Goal: Task Accomplishment & Management: Manage account settings

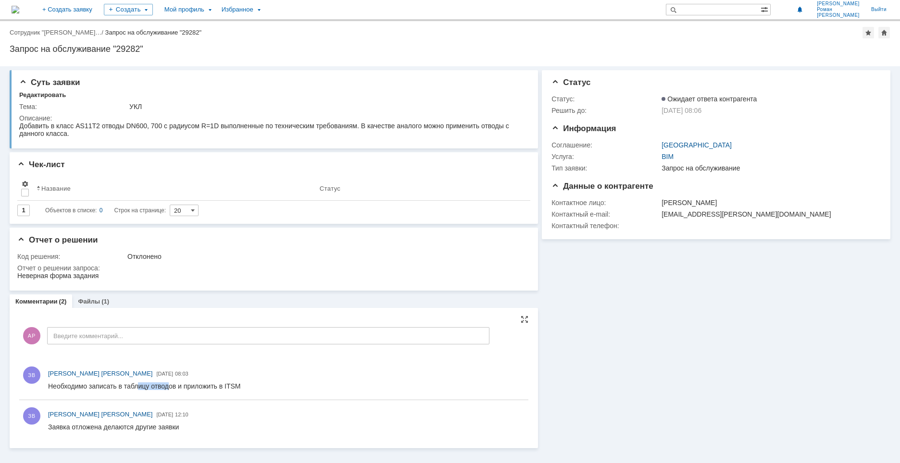
drag, startPoint x: 139, startPoint y: 386, endPoint x: 174, endPoint y: 390, distance: 34.9
click at [173, 390] on div "Необходимо записать в таблицу отводов и приложить в ITSM" at bounding box center [144, 387] width 193 height 8
click at [195, 391] on div at bounding box center [286, 387] width 476 height 12
click at [199, 386] on div "Необходимо записать в таблицу отводов и приложить в ITSM" at bounding box center [144, 387] width 193 height 8
click at [97, 304] on link "Файлы" at bounding box center [89, 301] width 22 height 7
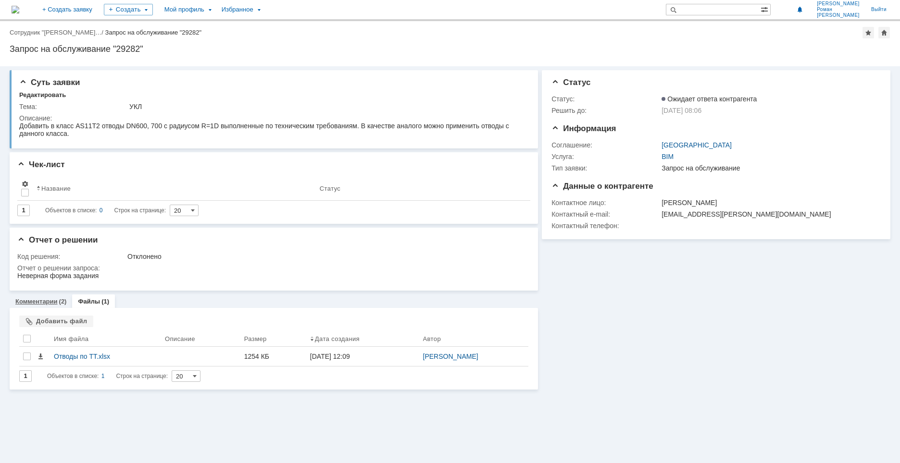
click at [50, 299] on div "Комментарии (2)" at bounding box center [41, 302] width 63 height 14
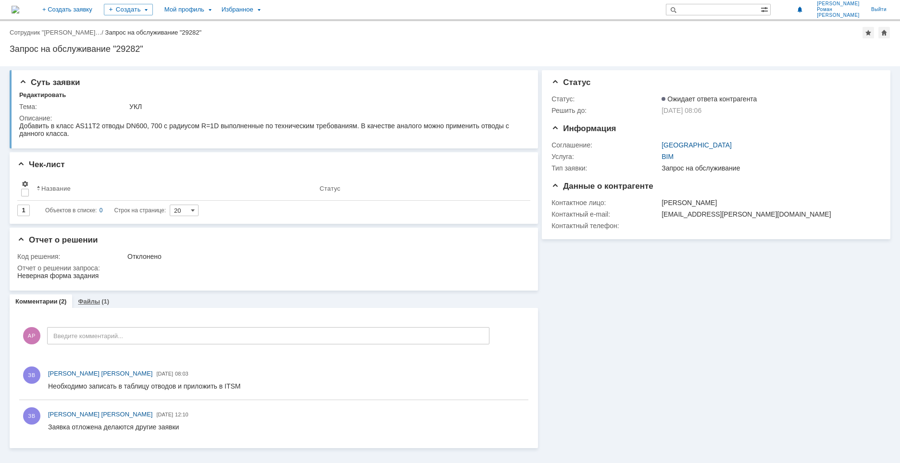
click at [89, 306] on div "Файлы (1)" at bounding box center [93, 302] width 43 height 14
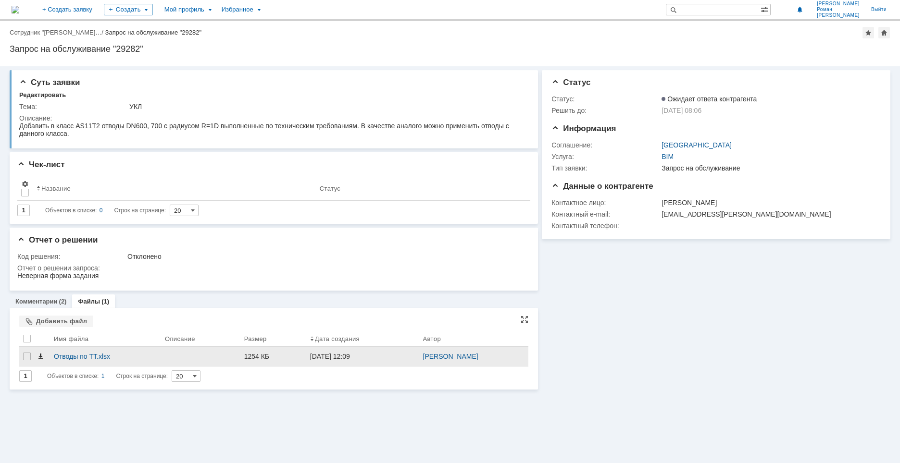
click at [38, 360] on span at bounding box center [41, 357] width 8 height 8
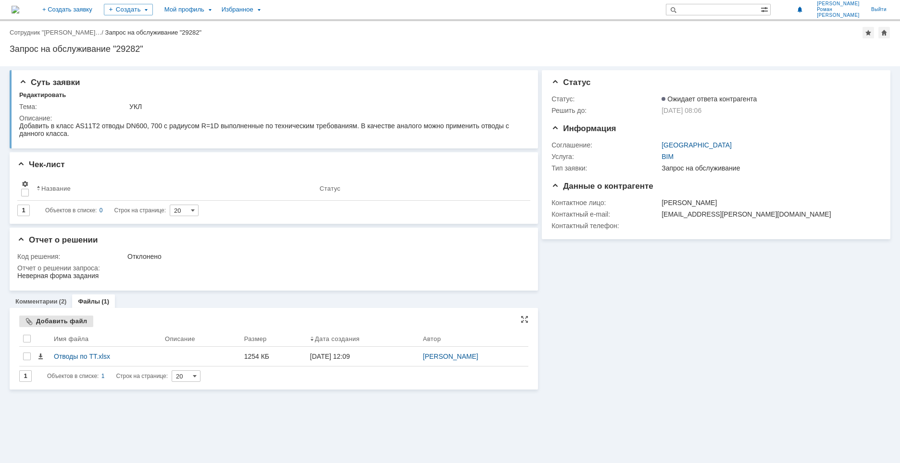
click at [48, 319] on div "Добавить файл" at bounding box center [56, 322] width 74 height 12
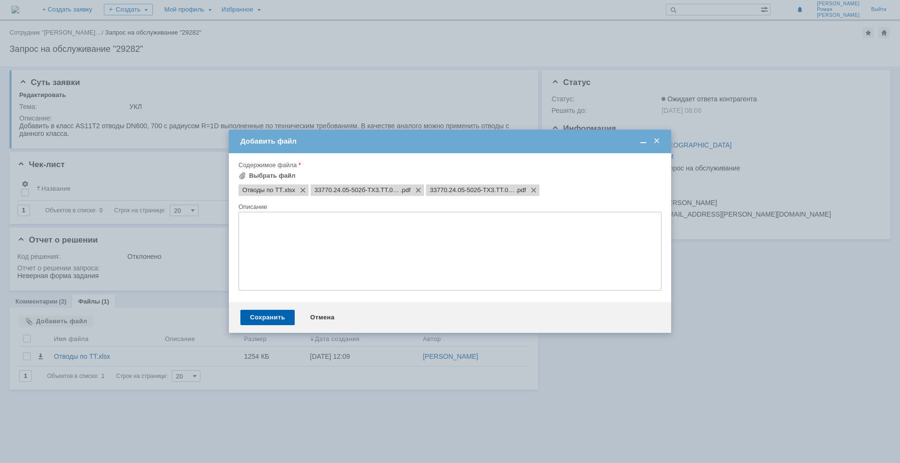
click at [387, 219] on textarea at bounding box center [449, 251] width 423 height 79
click at [271, 319] on div "Сохранить" at bounding box center [267, 317] width 54 height 15
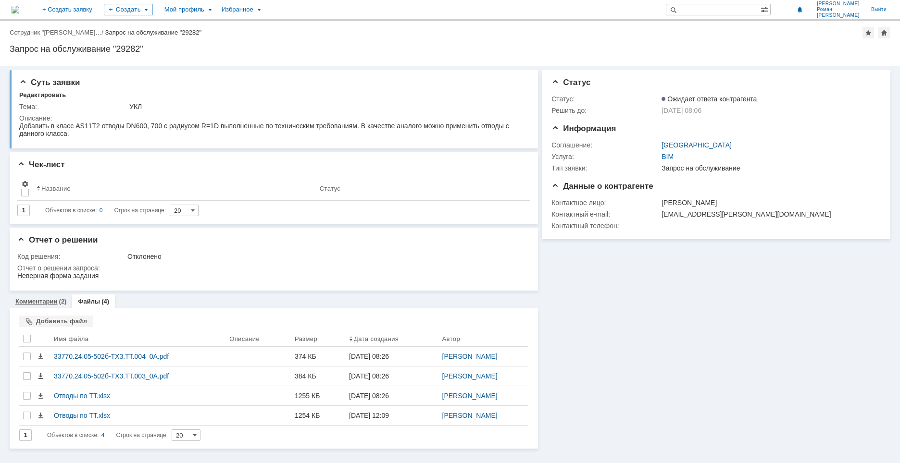
click at [40, 304] on link "Комментарии" at bounding box center [36, 301] width 42 height 7
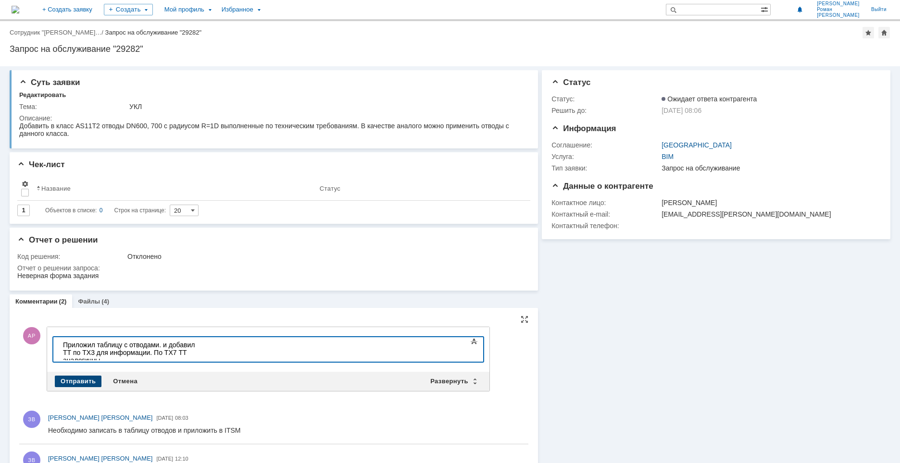
click at [84, 386] on div "Отправить" at bounding box center [78, 382] width 47 height 12
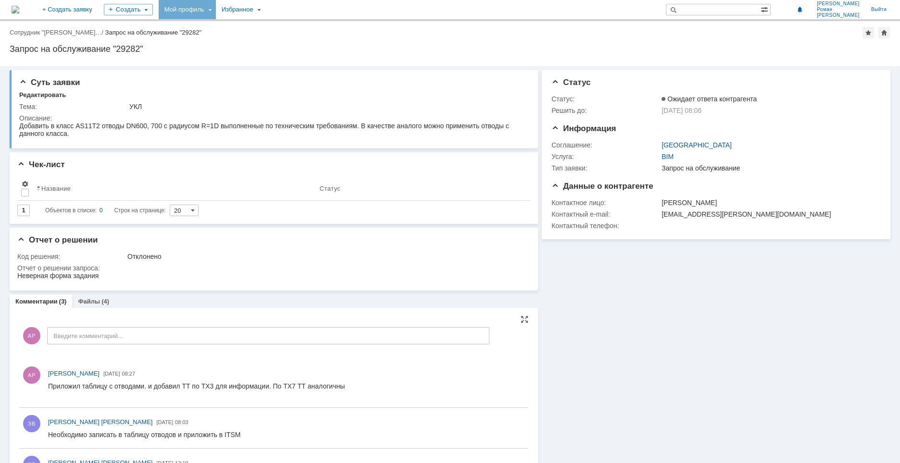
click at [216, 10] on div "Мой профиль" at bounding box center [187, 9] width 57 height 19
click at [292, 42] on link "Мои заявки" at bounding box center [274, 44] width 73 height 12
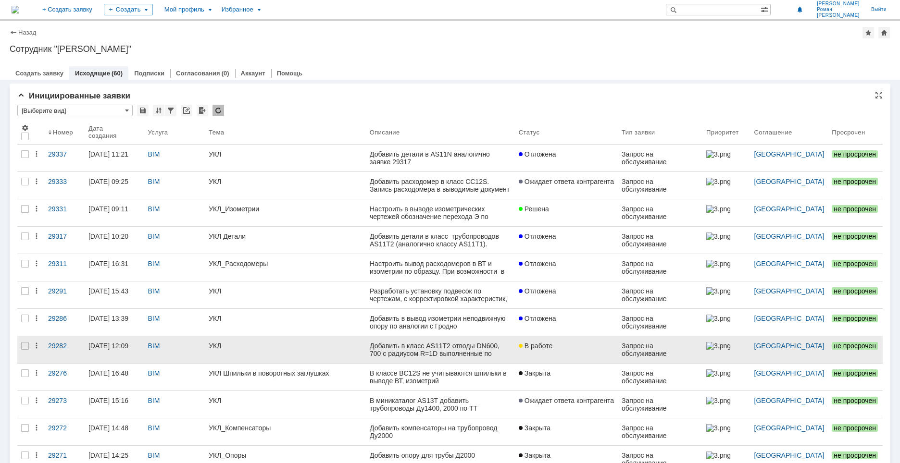
click at [224, 358] on link "УКЛ" at bounding box center [285, 350] width 161 height 27
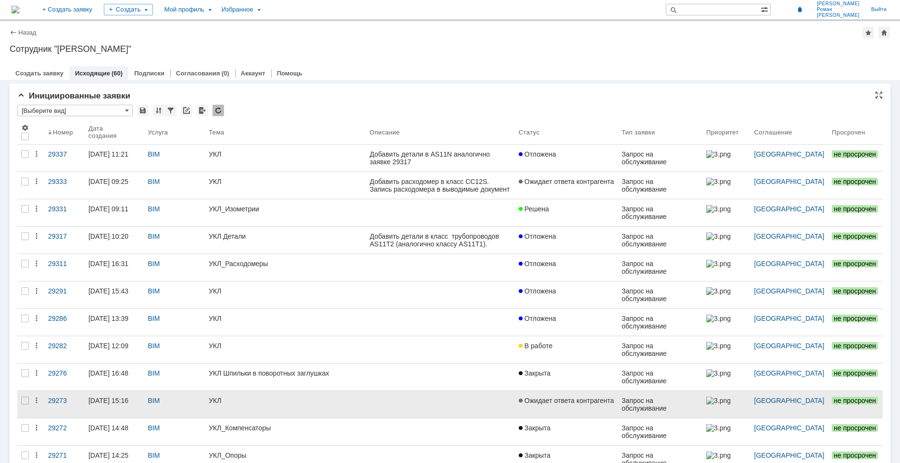
click at [277, 403] on div "УКЛ" at bounding box center [285, 401] width 153 height 8
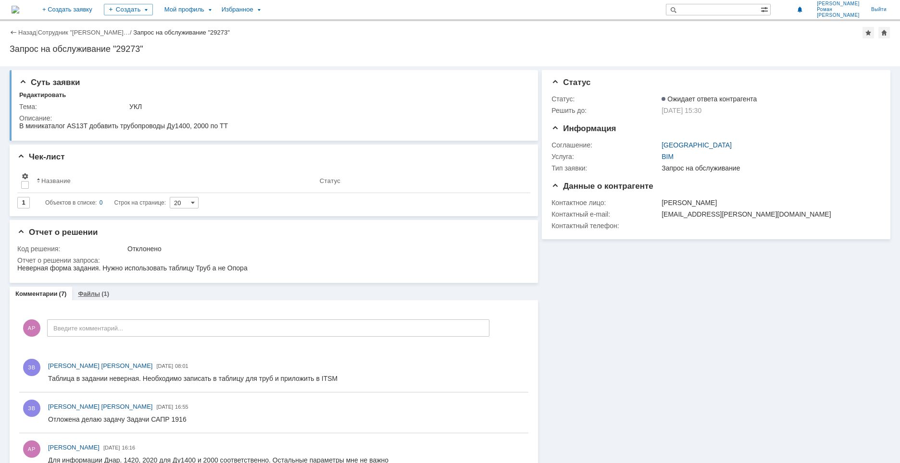
click at [86, 294] on link "Файлы" at bounding box center [89, 293] width 22 height 7
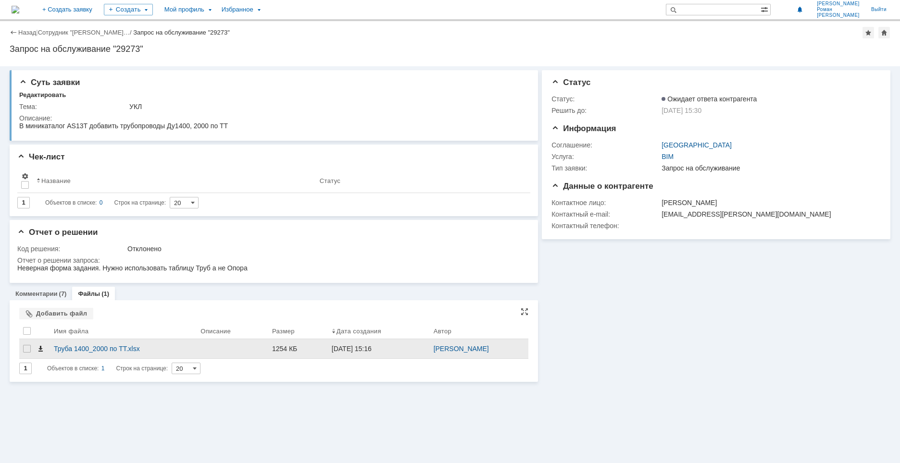
click at [39, 351] on span at bounding box center [41, 349] width 8 height 8
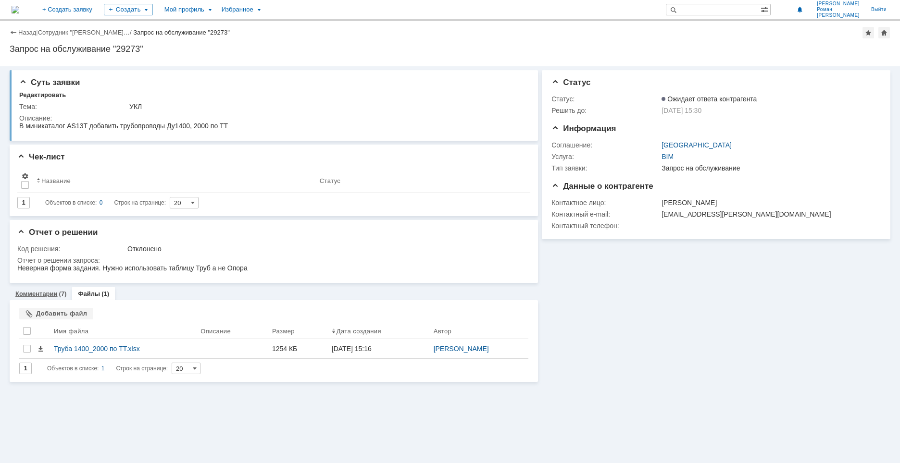
click at [39, 297] on link "Комментарии" at bounding box center [36, 293] width 42 height 7
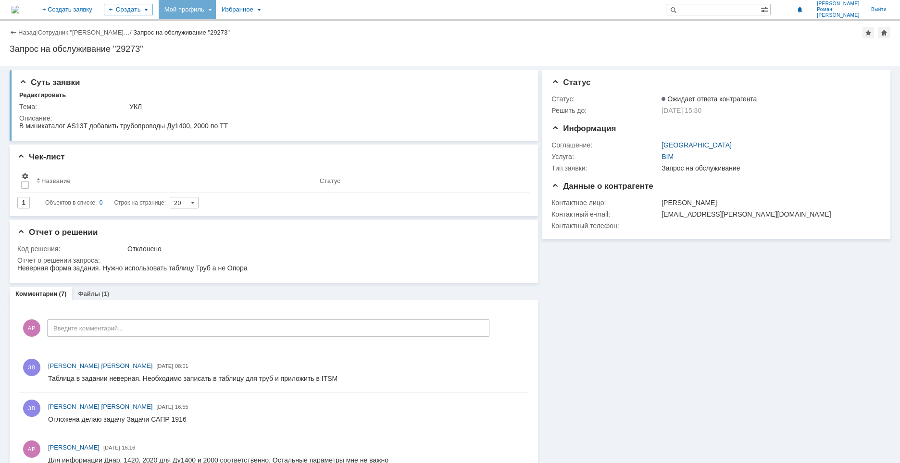
click at [216, 8] on div "Мой профиль" at bounding box center [187, 9] width 57 height 19
click at [308, 42] on link "Мои заявки" at bounding box center [274, 44] width 73 height 12
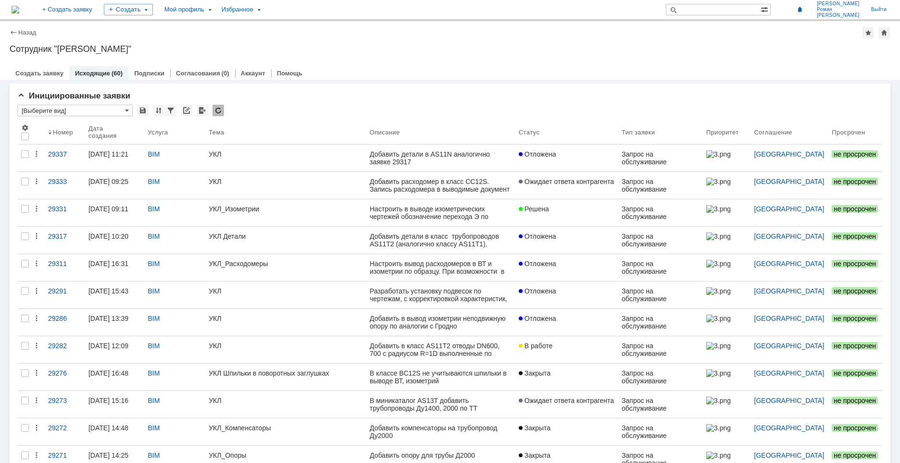
click at [229, 219] on link "УКЛ_Изометрии" at bounding box center [285, 213] width 161 height 27
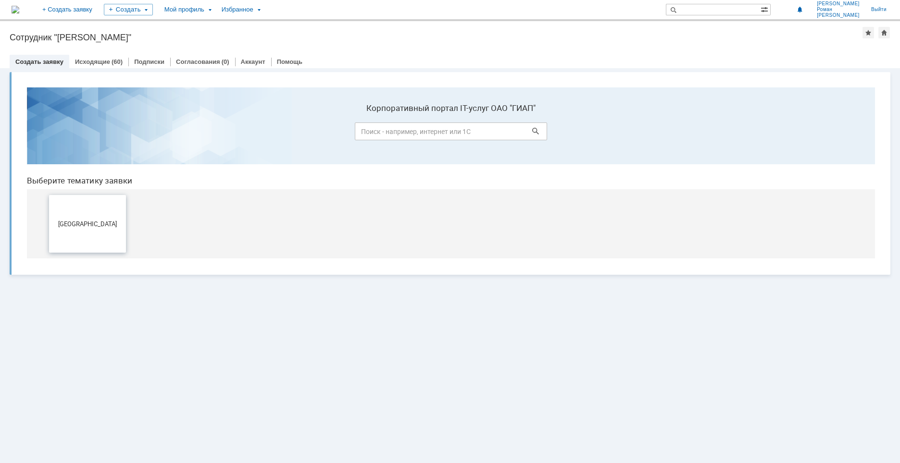
click at [90, 210] on button "[GEOGRAPHIC_DATA]" at bounding box center [87, 224] width 77 height 58
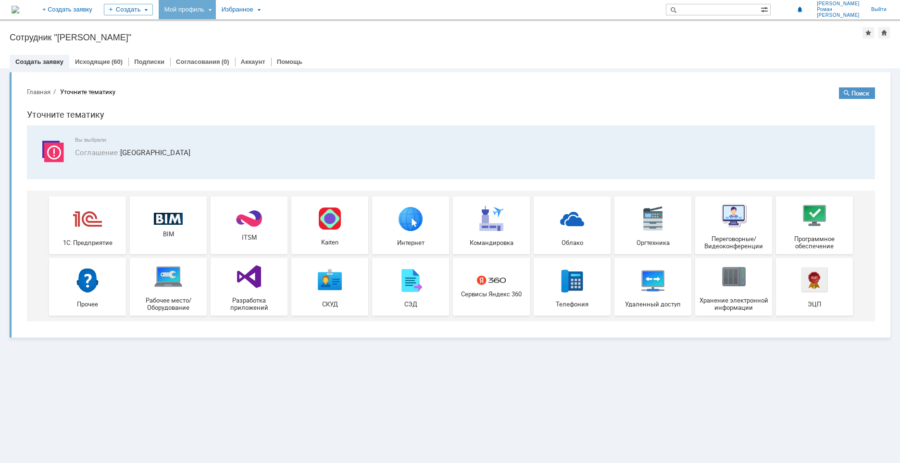
click at [216, 13] on div "Мой профиль" at bounding box center [187, 9] width 57 height 19
click at [305, 46] on link "Мои заявки" at bounding box center [274, 44] width 73 height 12
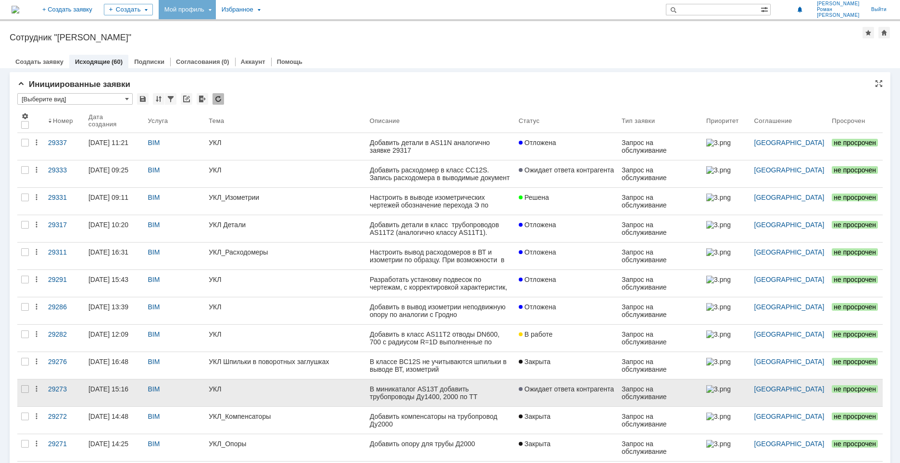
click at [243, 400] on link "УКЛ" at bounding box center [285, 393] width 161 height 27
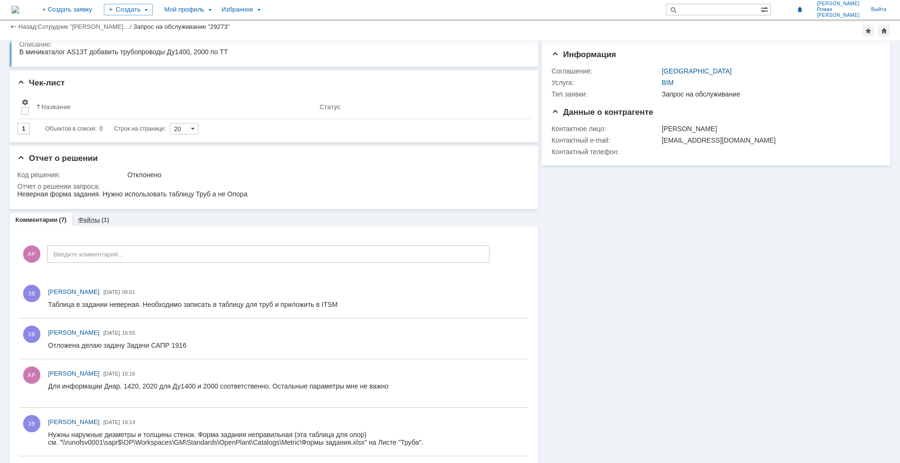
click at [92, 222] on link "Файлы" at bounding box center [89, 219] width 22 height 7
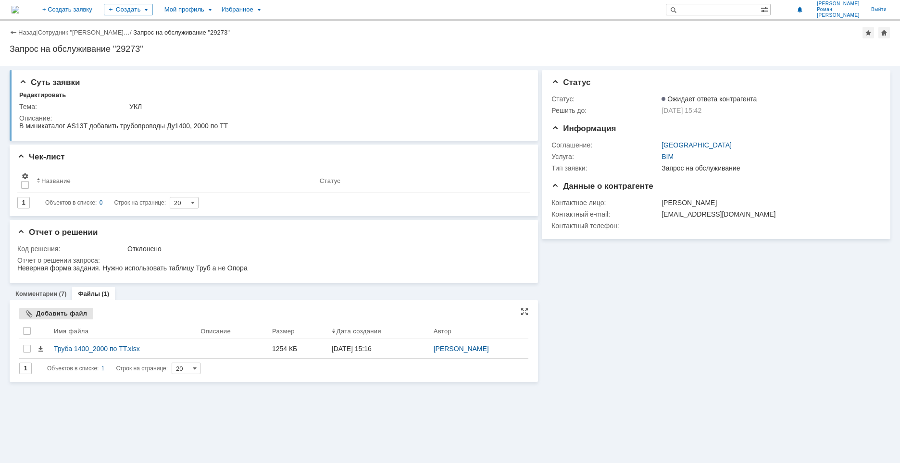
click at [67, 313] on div "Добавить файл" at bounding box center [56, 314] width 74 height 12
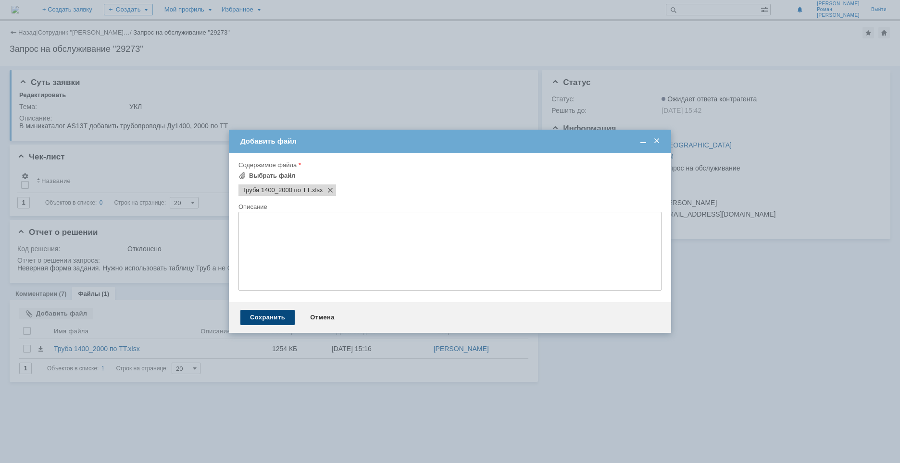
click at [269, 316] on div "Сохранить" at bounding box center [267, 317] width 54 height 15
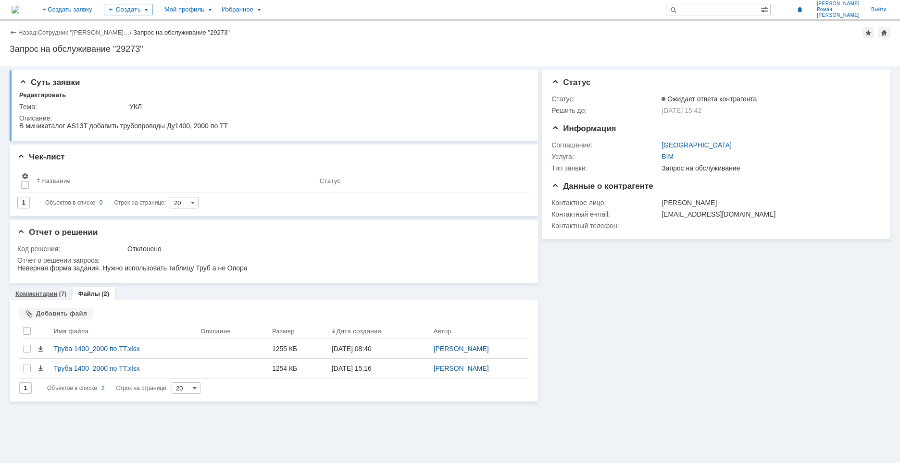
click at [36, 292] on link "Комментарии" at bounding box center [36, 293] width 42 height 7
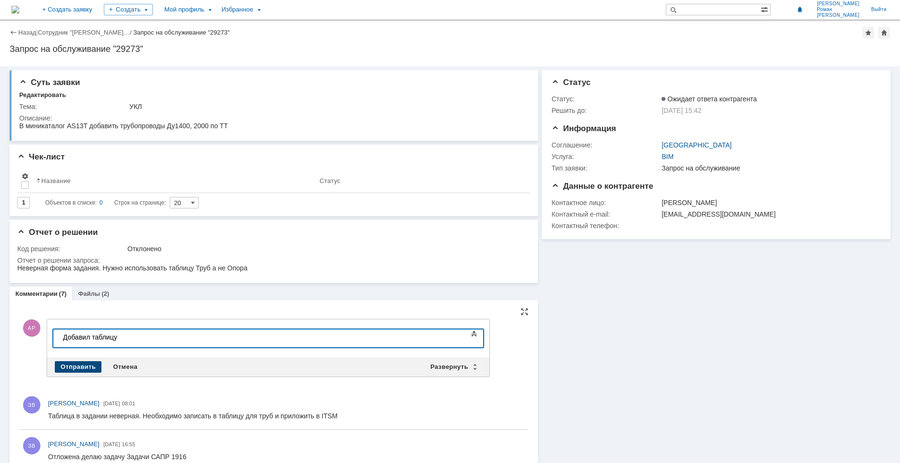
click at [81, 369] on div "Отправить" at bounding box center [78, 368] width 47 height 12
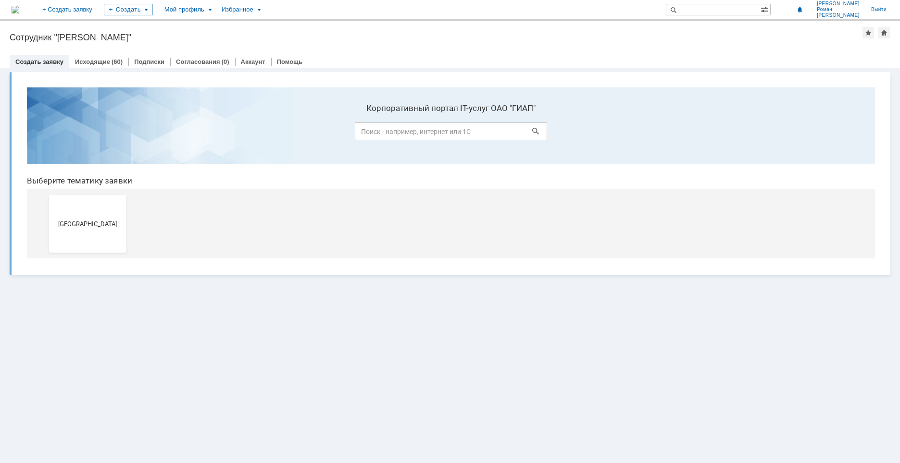
click at [84, 210] on button "[GEOGRAPHIC_DATA]" at bounding box center [87, 224] width 77 height 58
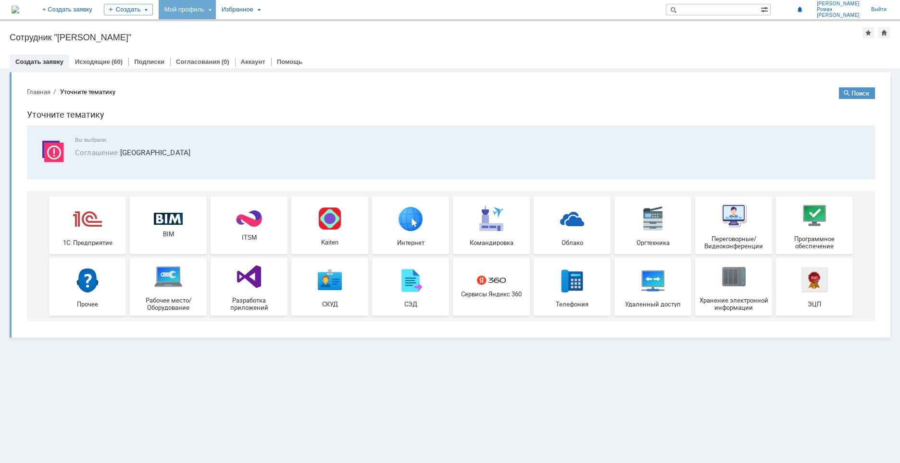
click at [216, 5] on div "Мой профиль" at bounding box center [187, 9] width 57 height 19
click at [284, 46] on link "Мои заявки" at bounding box center [274, 44] width 73 height 12
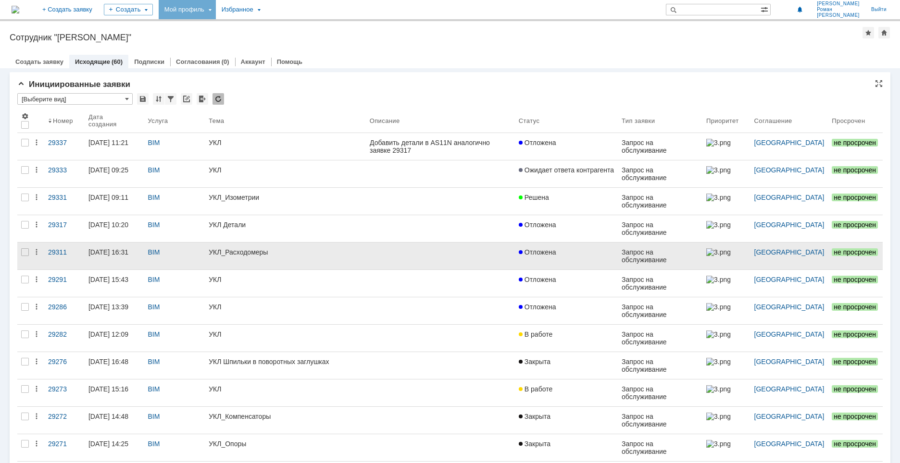
click at [271, 249] on div "УКЛ_Расходомеры" at bounding box center [285, 253] width 153 height 8
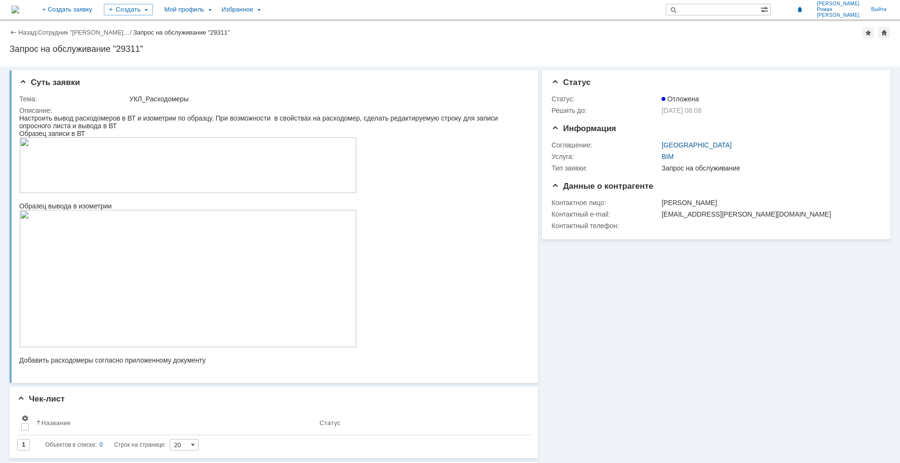
click at [129, 172] on img at bounding box center [188, 166] width 338 height 56
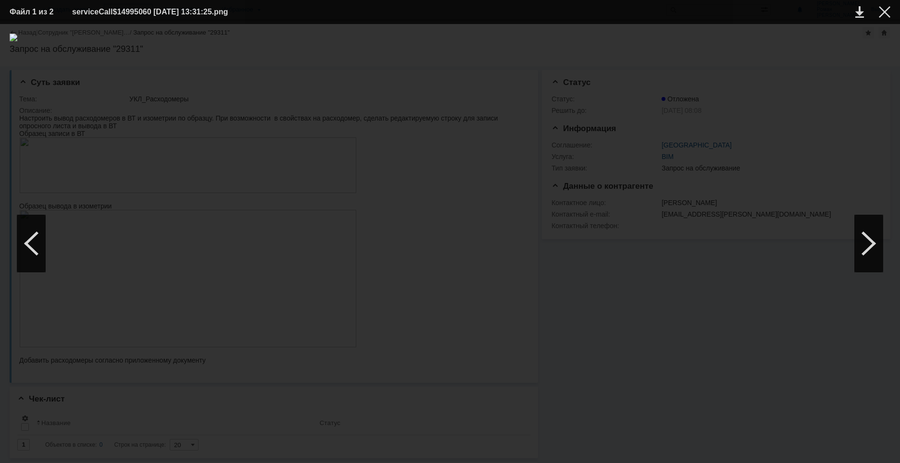
click at [350, 391] on div at bounding box center [450, 244] width 881 height 420
click at [331, 354] on div at bounding box center [450, 244] width 881 height 420
